Goal: Information Seeking & Learning: Learn about a topic

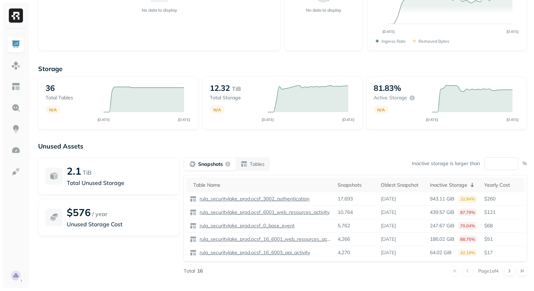
scroll to position [102, 0]
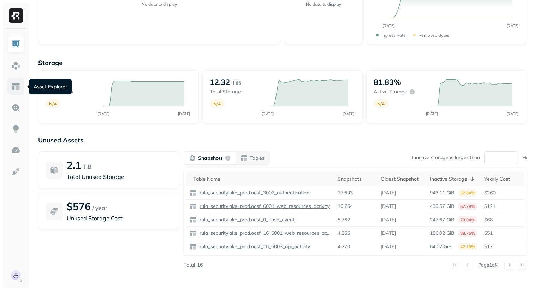
click at [22, 87] on link at bounding box center [15, 86] width 17 height 17
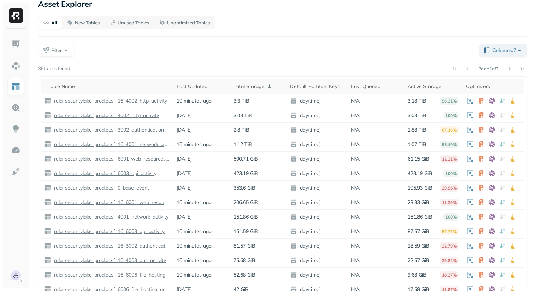
scroll to position [25, 0]
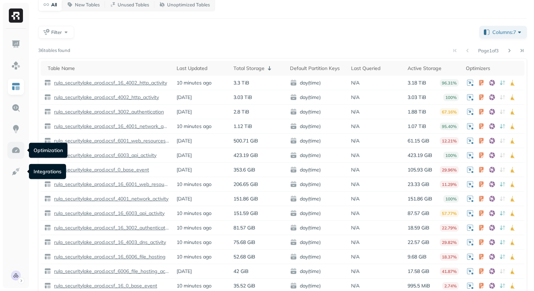
click at [13, 149] on img at bounding box center [15, 149] width 9 height 9
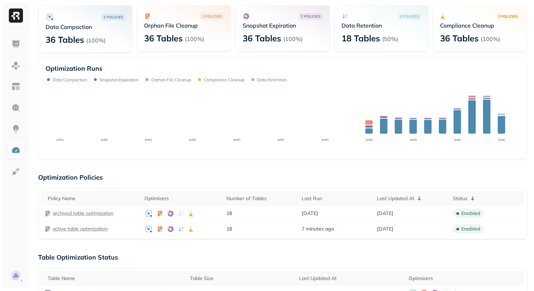
scroll to position [43, 0]
click at [17, 86] on img at bounding box center [15, 86] width 9 height 9
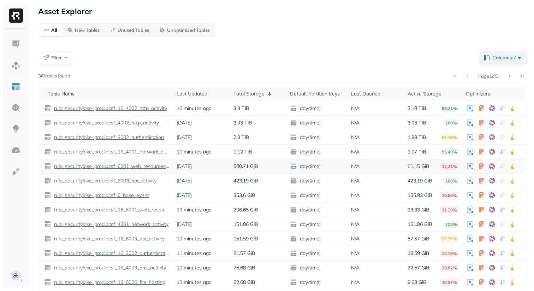
click at [144, 168] on p "rula_securitylake_prod.ocsf_6001_web_resources_activity" at bounding box center [111, 166] width 117 height 7
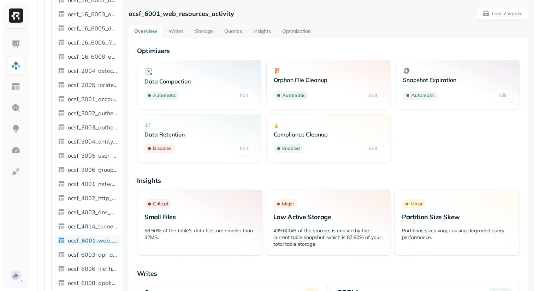
scroll to position [304, 0]
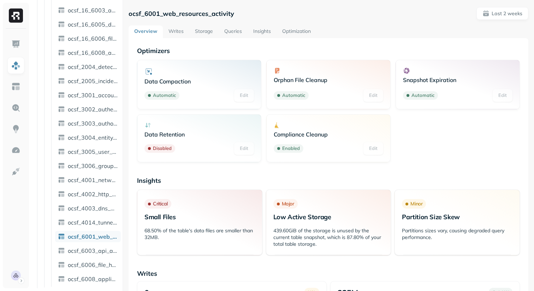
click at [203, 31] on link "Storage" at bounding box center [203, 31] width 29 height 13
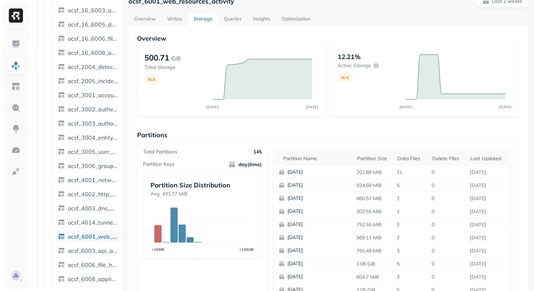
scroll to position [9, 0]
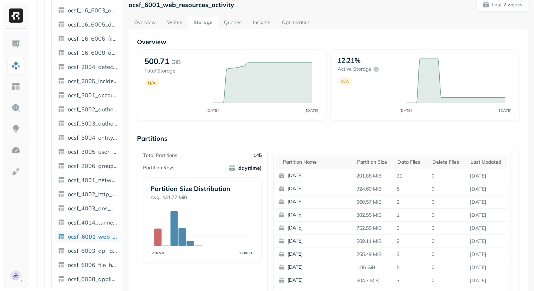
click at [179, 24] on link "Writes" at bounding box center [174, 23] width 26 height 13
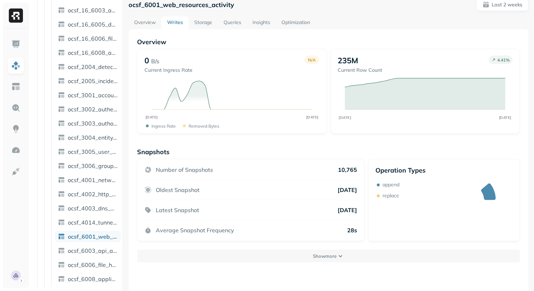
click at [198, 24] on link "Storage" at bounding box center [203, 23] width 29 height 13
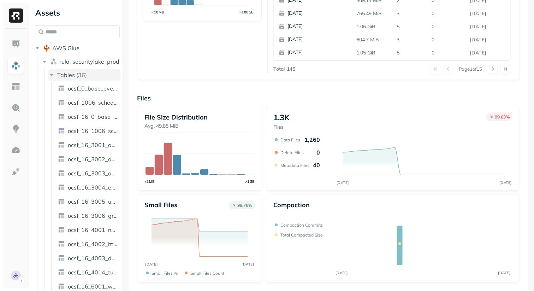
click at [58, 78] on span "Tables" at bounding box center [66, 74] width 18 height 7
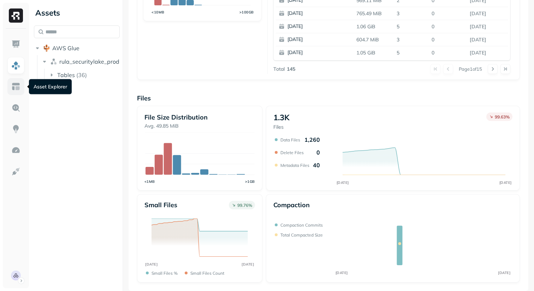
click at [19, 85] on img at bounding box center [15, 86] width 9 height 9
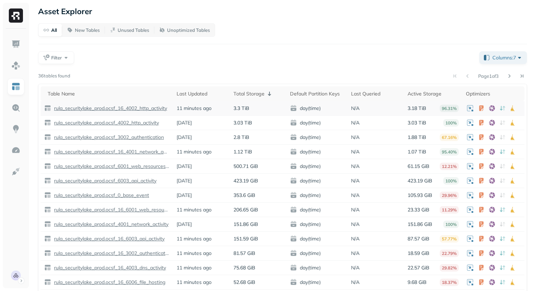
click at [148, 109] on p "rula_securitylake_prod.ocsf_16_4002_http_activity" at bounding box center [110, 108] width 114 height 7
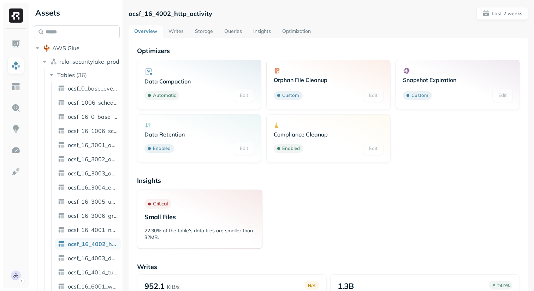
click at [98, 35] on input "text" at bounding box center [77, 31] width 86 height 13
paste input "**********"
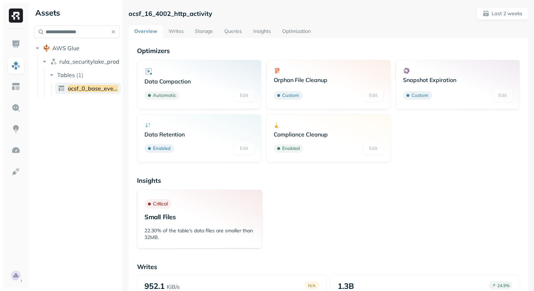
type input "**********"
click at [93, 86] on span "ocsf_0_base_event" at bounding box center [93, 88] width 51 height 7
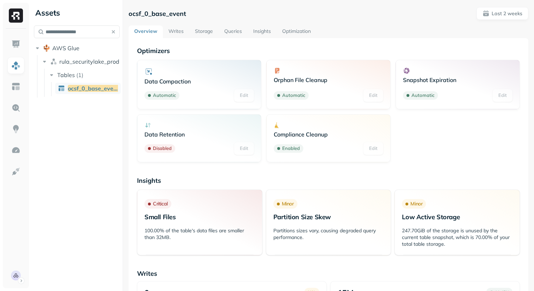
click at [203, 38] on link "Storage" at bounding box center [203, 31] width 29 height 13
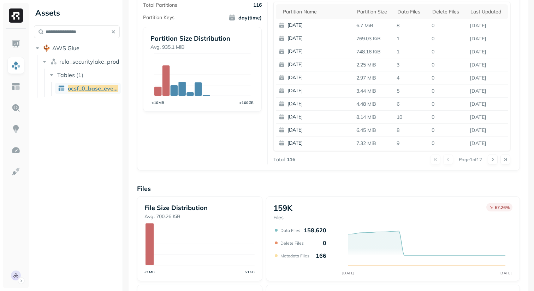
scroll to position [165, 0]
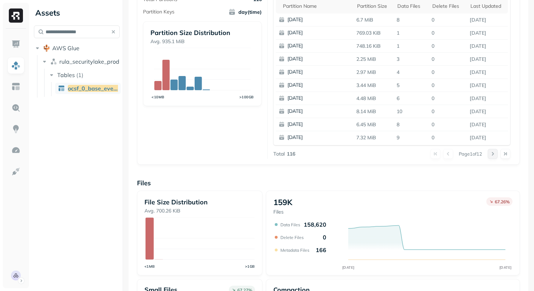
click at [492, 156] on button at bounding box center [493, 154] width 10 height 10
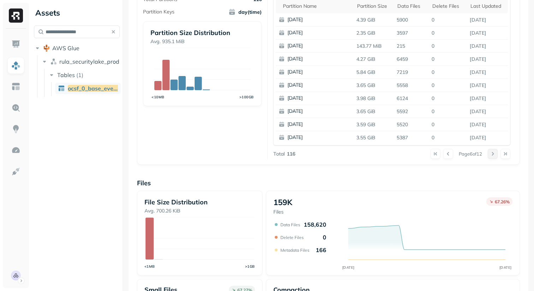
click at [492, 156] on button at bounding box center [493, 154] width 10 height 10
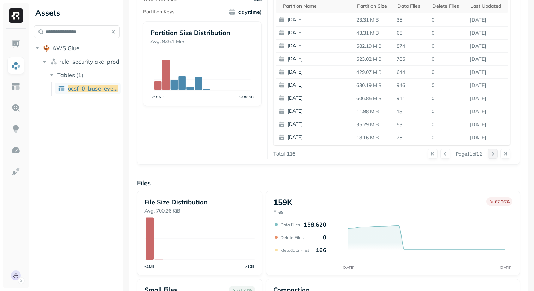
click at [492, 156] on button at bounding box center [493, 154] width 10 height 10
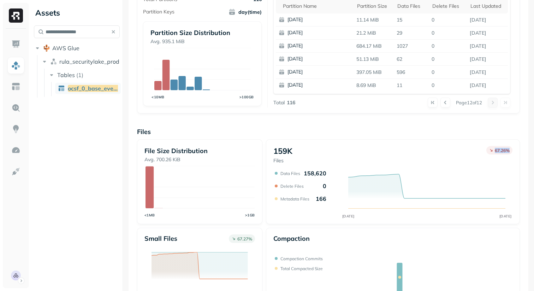
click at [492, 156] on div "159K Files 67.26 %" at bounding box center [392, 155] width 239 height 18
click at [447, 135] on p "Files" at bounding box center [328, 131] width 383 height 8
click at [432, 101] on button at bounding box center [433, 102] width 10 height 10
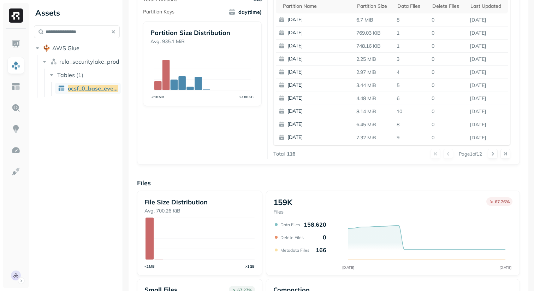
click at [206, 170] on div "Overview 353.6 GiB Total Storage N/A SEP [DATE] 29.96% Active storage N/A SEP […" at bounding box center [328, 124] width 383 height 485
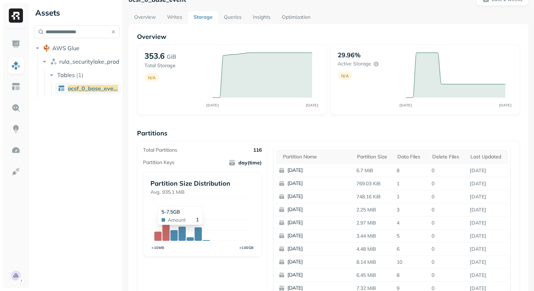
scroll to position [0, 0]
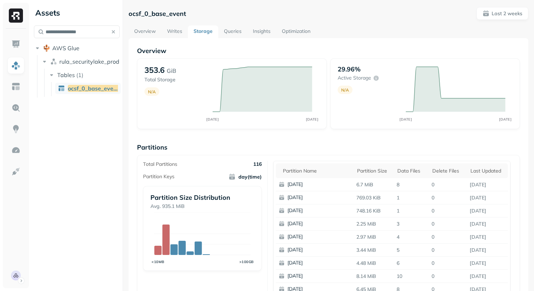
click at [285, 27] on link "Optimization" at bounding box center [296, 31] width 40 height 13
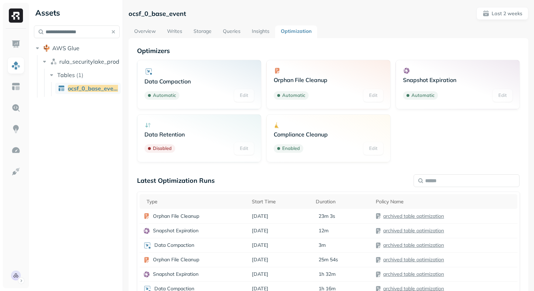
click at [204, 30] on link "Storage" at bounding box center [202, 31] width 29 height 13
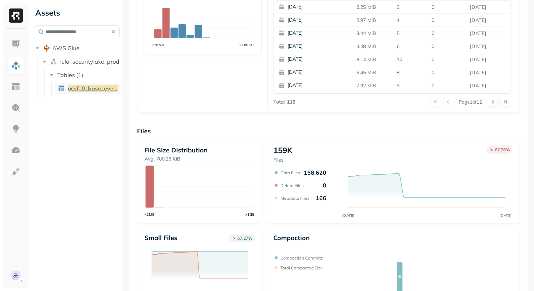
scroll to position [249, 0]
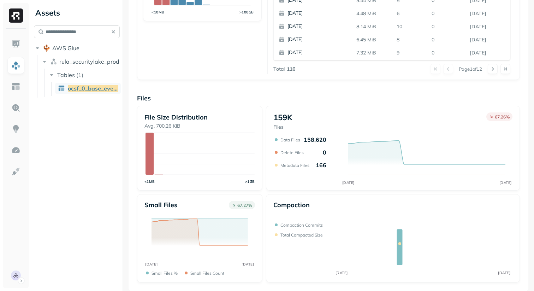
click at [65, 32] on input "**********" at bounding box center [77, 31] width 86 height 13
paste input "**********"
type input "**********"
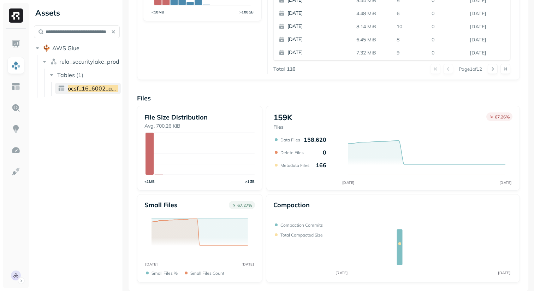
scroll to position [0, 0]
click at [78, 85] on span "ocsf_16_6002_application_lifecycle" at bounding box center [115, 88] width 95 height 7
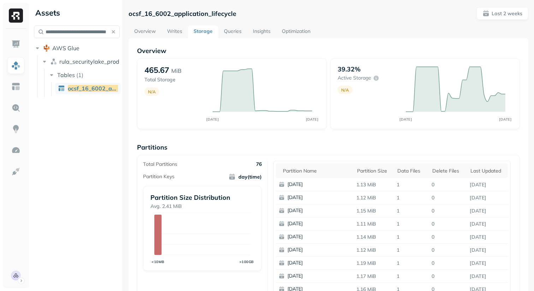
click at [176, 33] on link "Writes" at bounding box center [174, 31] width 26 height 13
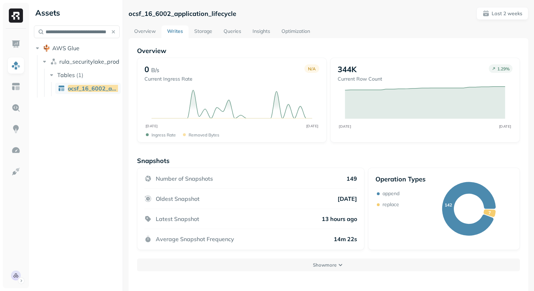
click at [200, 30] on link "Storage" at bounding box center [203, 31] width 29 height 13
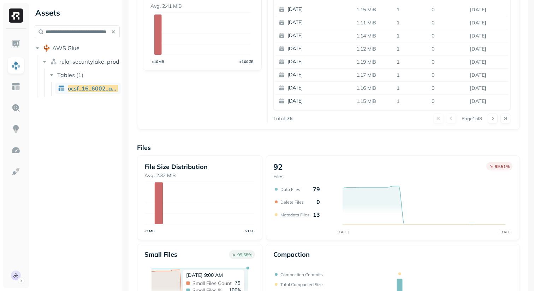
scroll to position [198, 0]
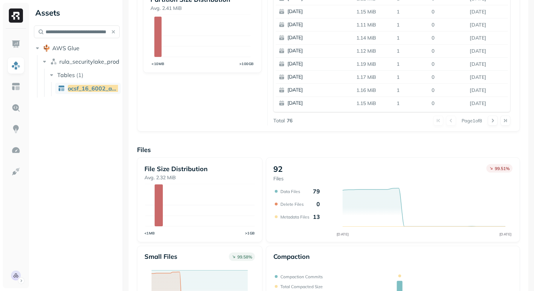
click at [263, 143] on div "Overview 465.67 MiB Total Storage N/A SEP [DATE] 39.32% Active storage N/A SEP …" at bounding box center [328, 91] width 383 height 485
